Goal: Information Seeking & Learning: Learn about a topic

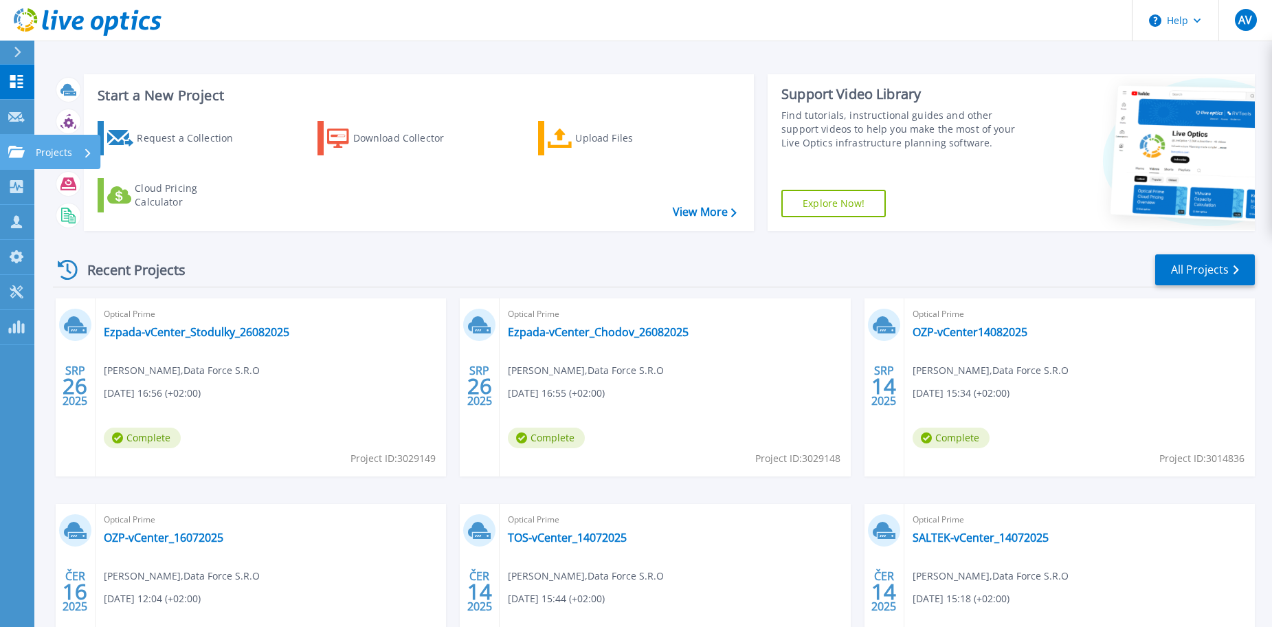
click at [17, 150] on icon at bounding box center [16, 152] width 16 height 12
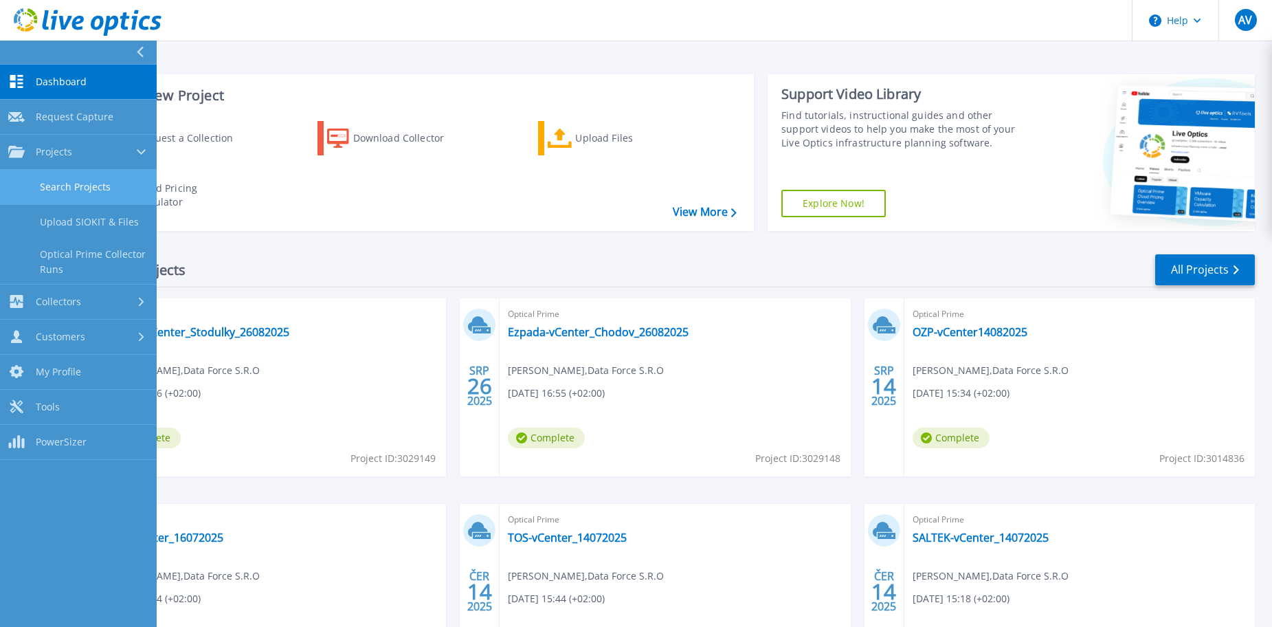
click at [61, 188] on link "Search Projects" at bounding box center [78, 187] width 157 height 35
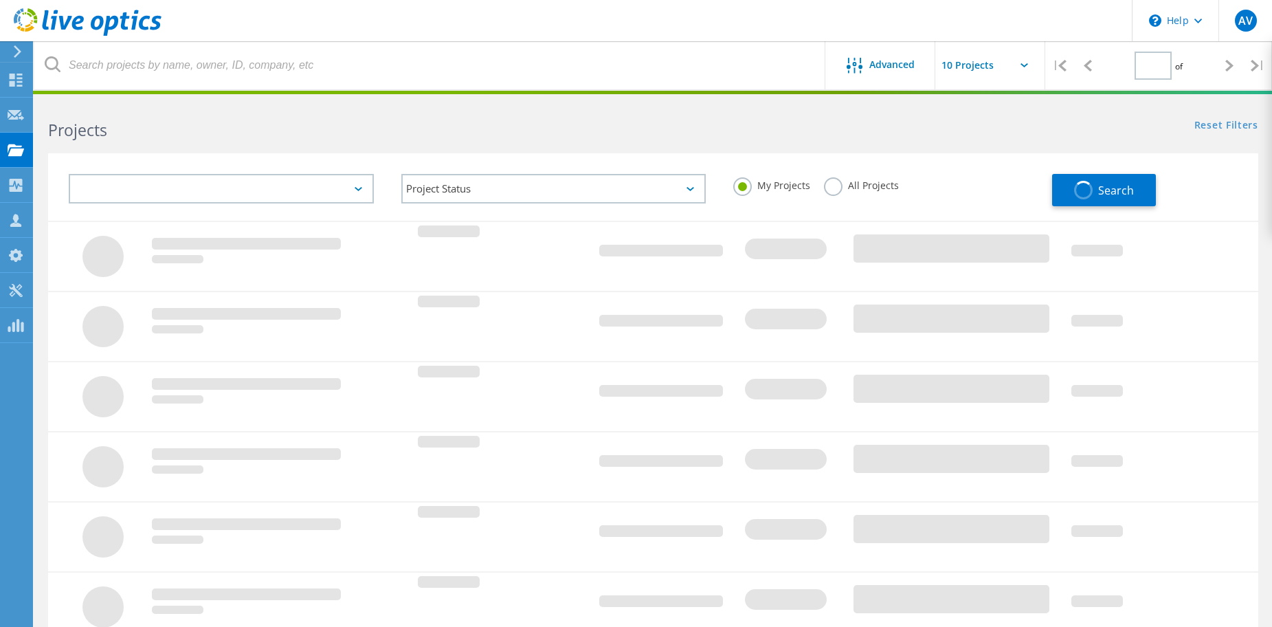
type input "1"
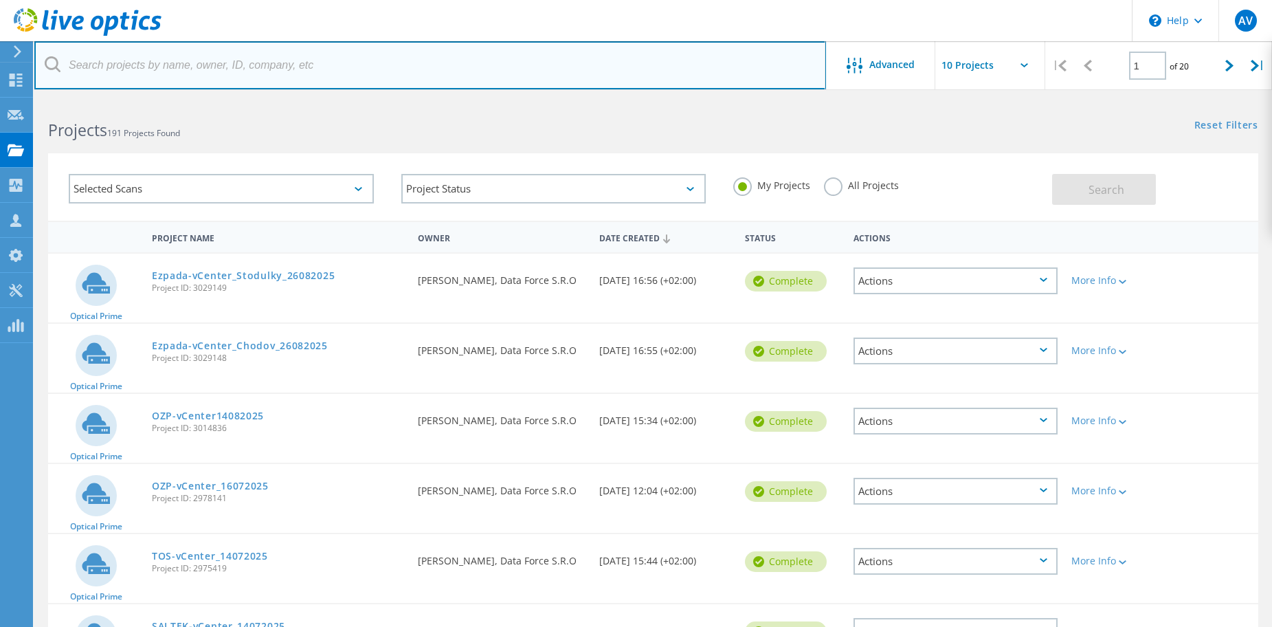
click at [263, 66] on input "text" at bounding box center [430, 65] width 792 height 48
type input "Varnsd"
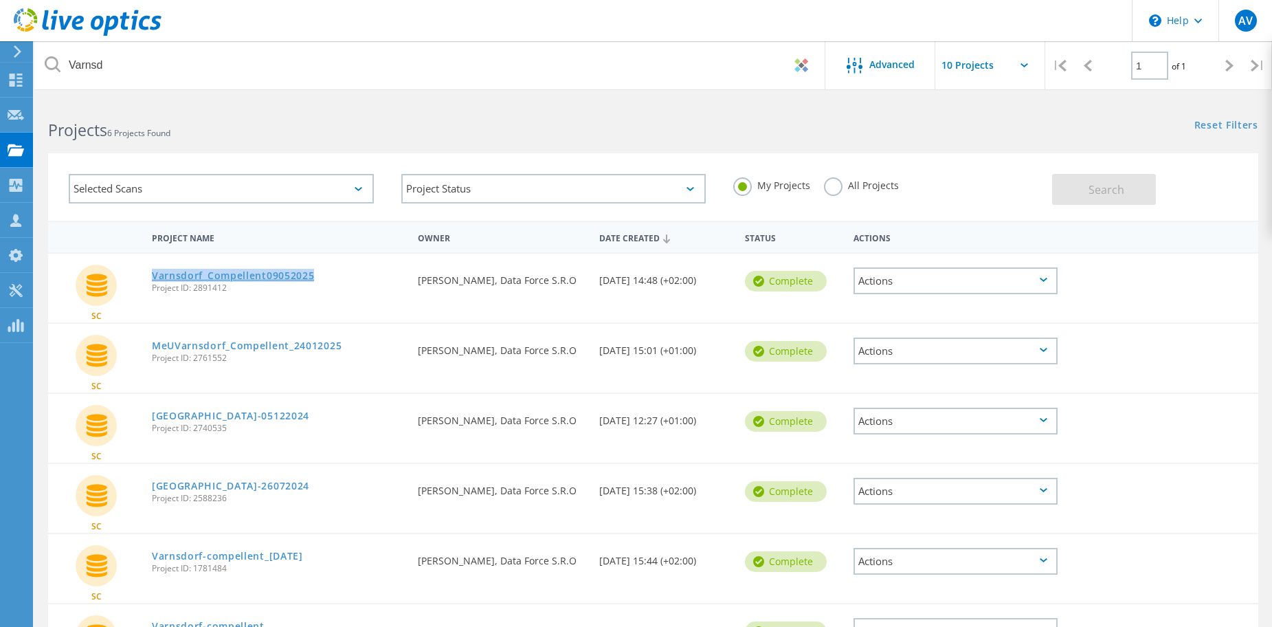
drag, startPoint x: 313, startPoint y: 278, endPoint x: 153, endPoint y: 276, distance: 160.8
click at [153, 276] on div "Varnsdorf_Compellent09052025 Project ID: 2891412" at bounding box center [278, 280] width 266 height 52
drag, startPoint x: 350, startPoint y: 346, endPoint x: 155, endPoint y: 347, distance: 195.2
click at [155, 347] on div "MeUVarnsdorf_Compellent_24012025 Project ID: 2761552" at bounding box center [278, 350] width 266 height 52
copy link "MeUVarnsdorf_Compellent_24012025"
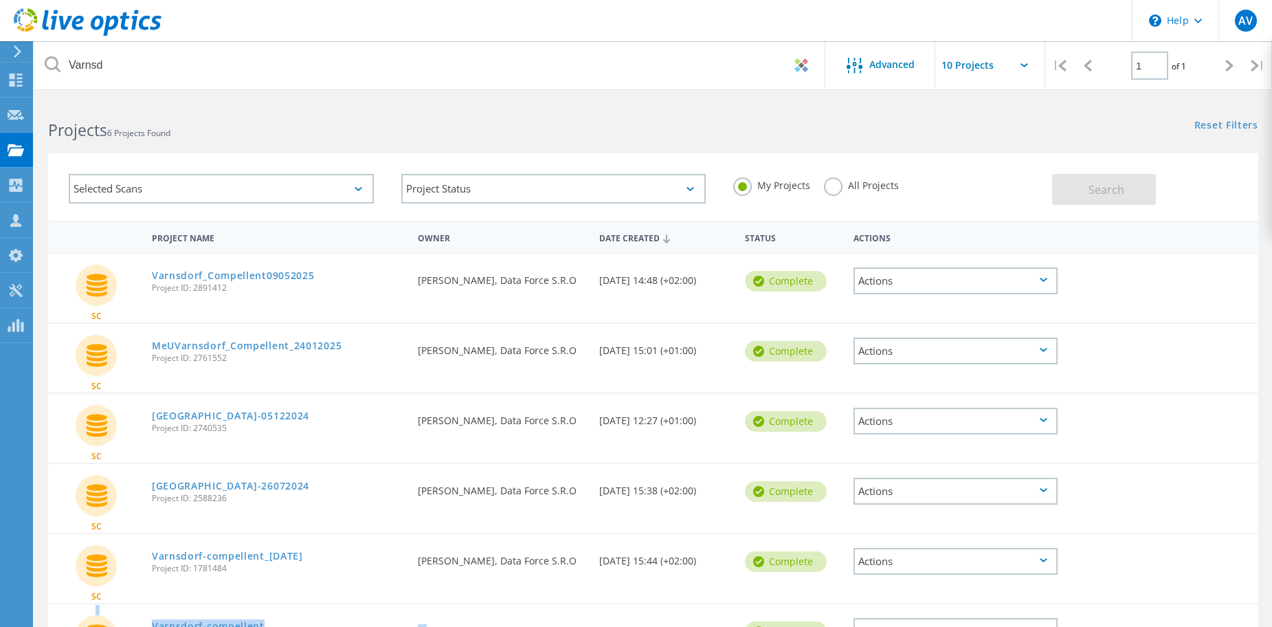
drag, startPoint x: 421, startPoint y: 609, endPoint x: 425, endPoint y: 623, distance: 13.5
click at [425, 623] on div "SC Varnsdorf-compellent Project ID: 1663180 Requested By Antonín Vejl, Data For…" at bounding box center [653, 638] width 1210 height 70
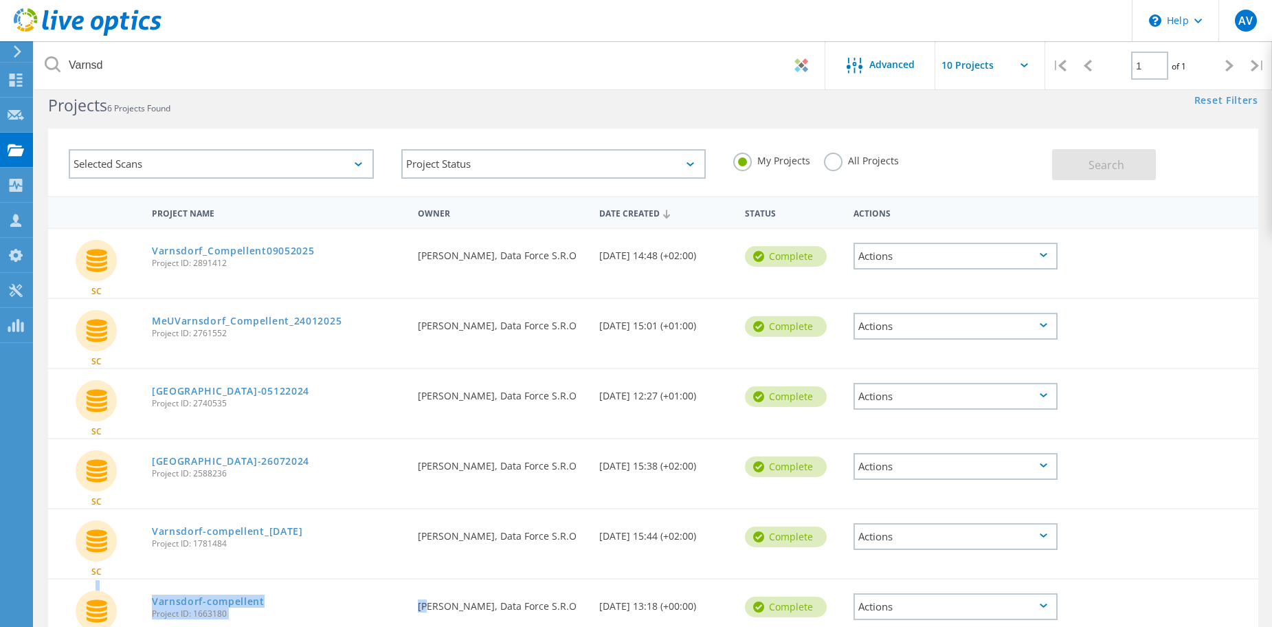
click at [124, 286] on div "SC" at bounding box center [96, 263] width 97 height 69
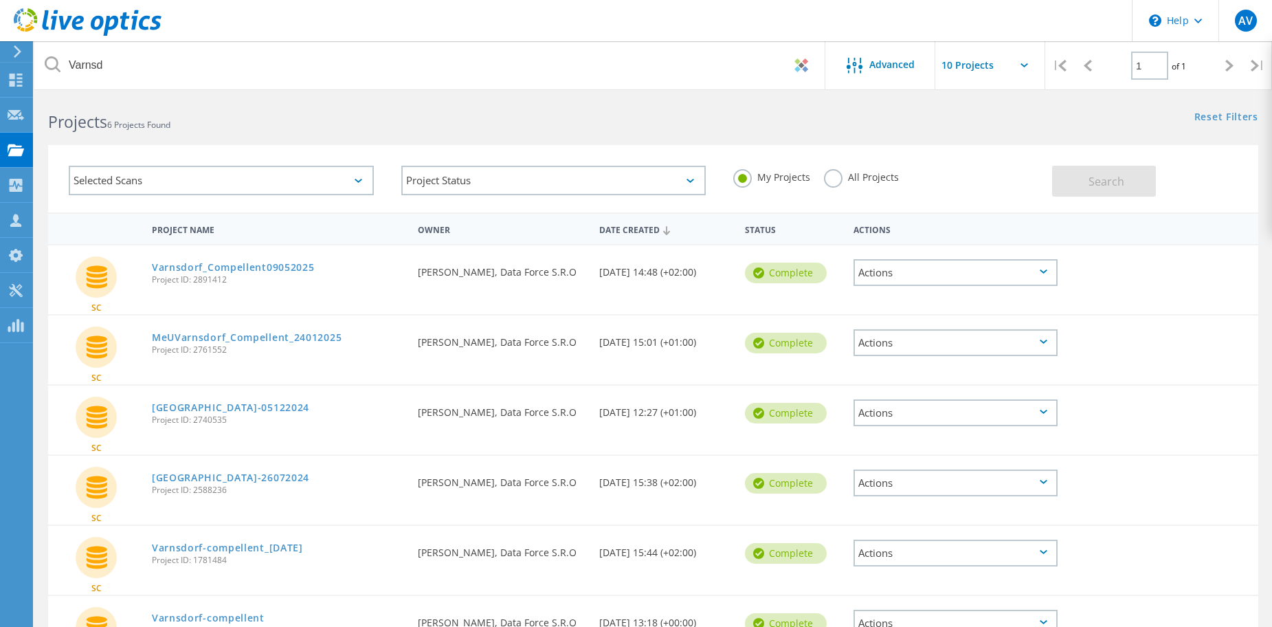
scroll to position [0, 0]
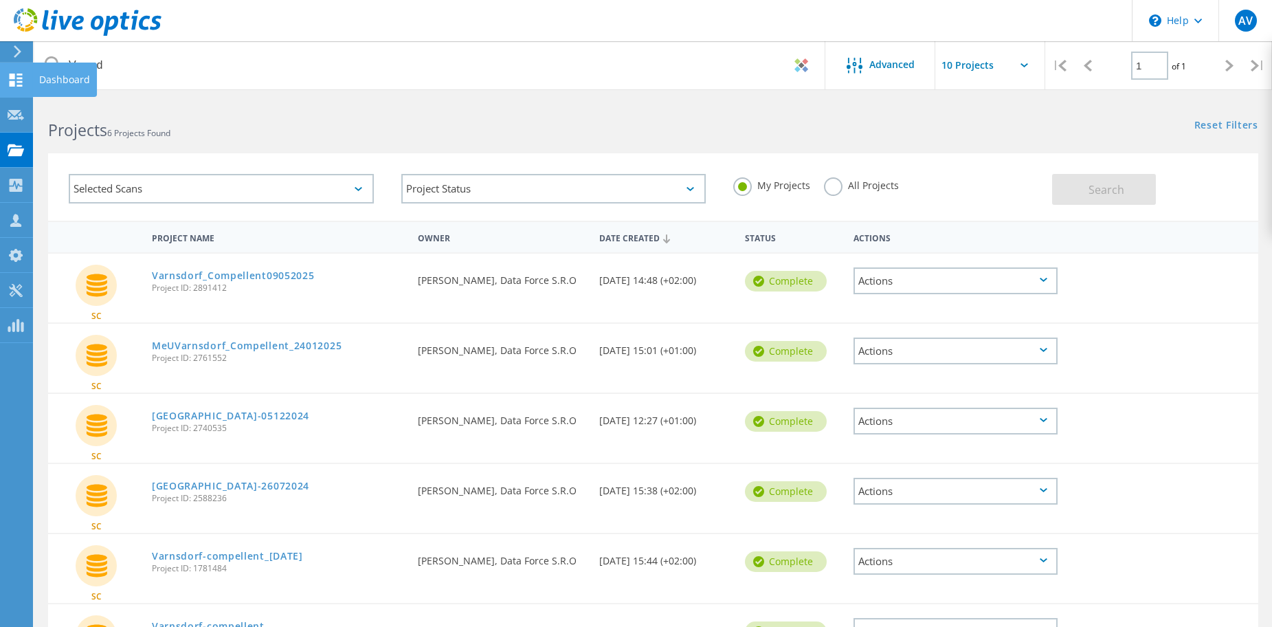
click at [20, 80] on icon at bounding box center [16, 80] width 16 height 13
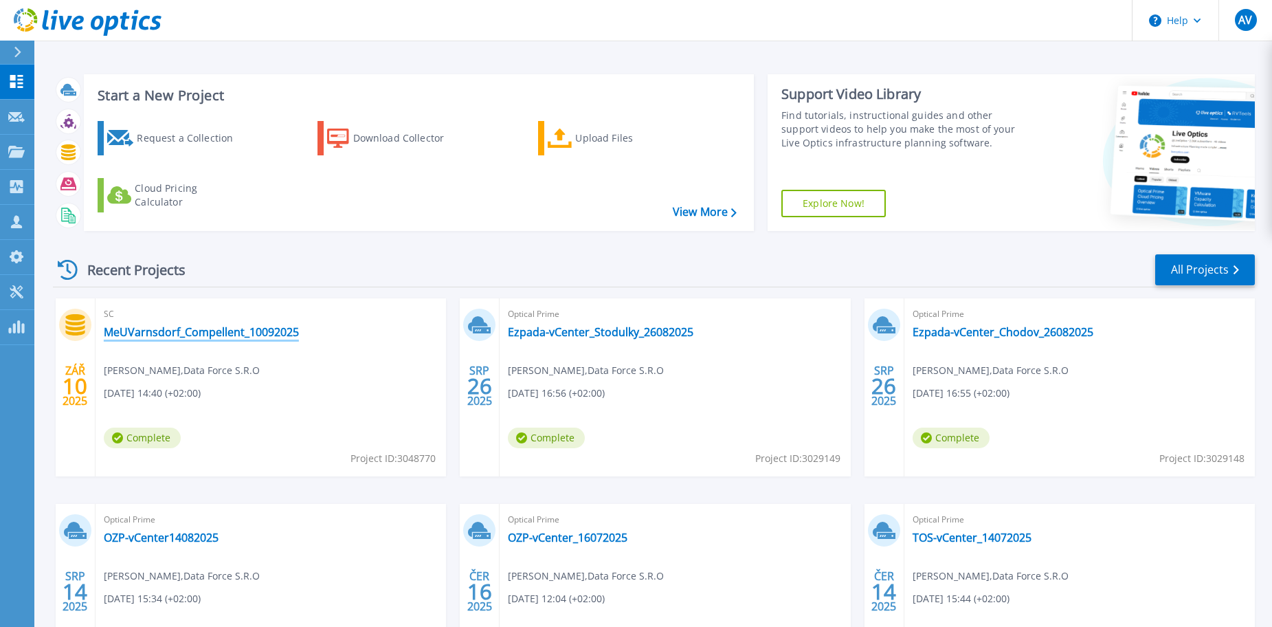
click at [139, 339] on link "MeUVarnsdorf_Compellent_10092025" at bounding box center [201, 332] width 195 height 14
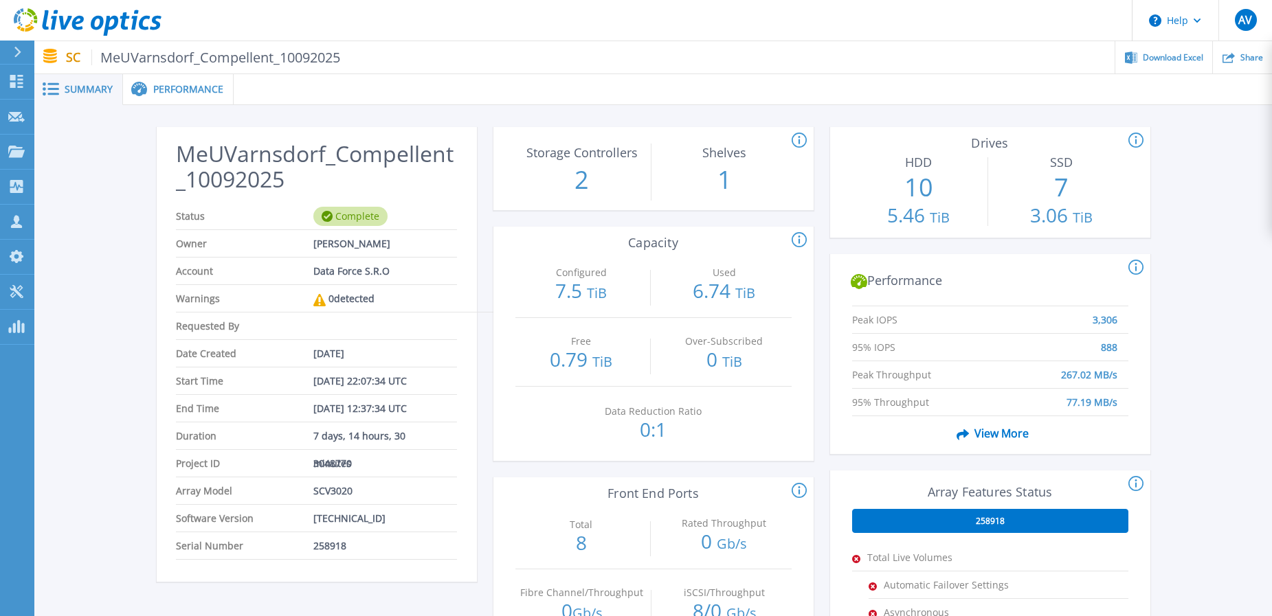
click at [174, 86] on span "Performance" at bounding box center [188, 90] width 70 height 10
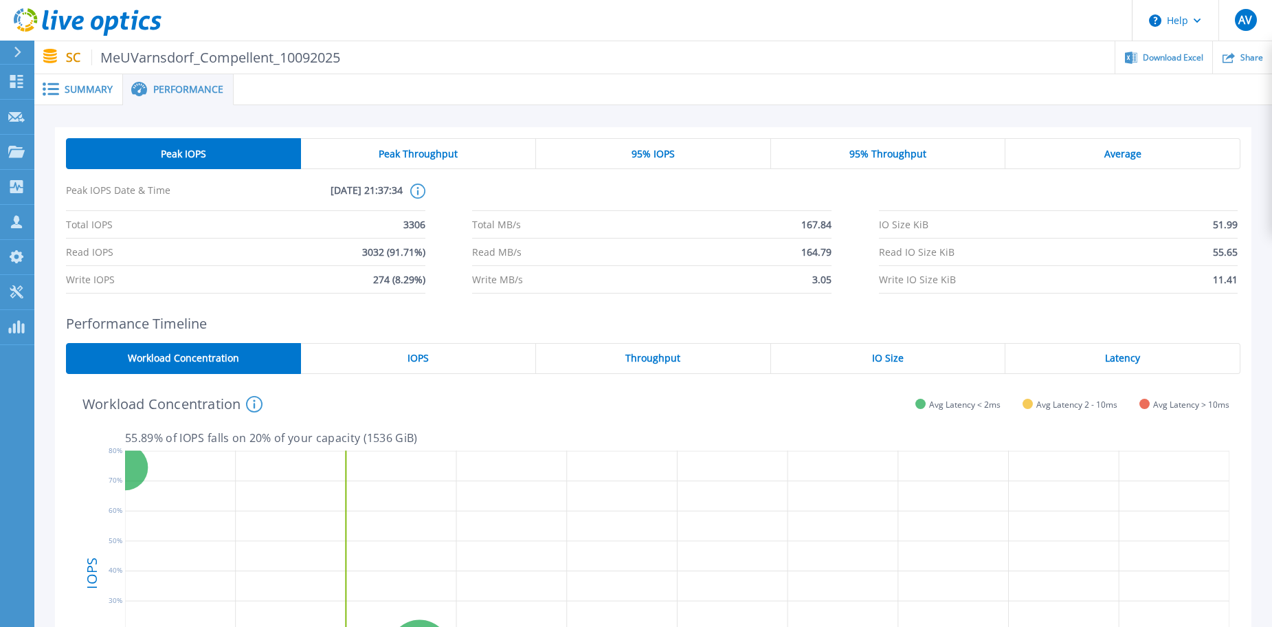
click at [667, 151] on span "95% IOPS" at bounding box center [652, 153] width 43 height 11
